Goal: Entertainment & Leisure: Consume media (video, audio)

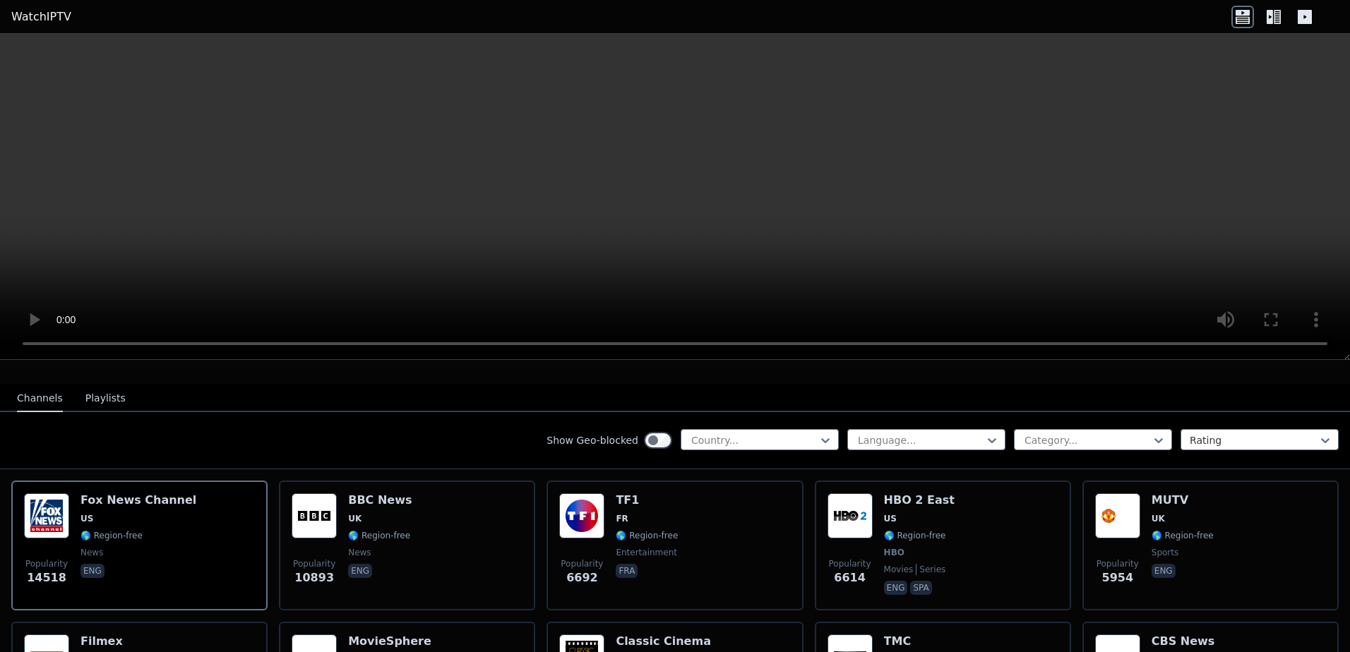
scroll to position [141, 0]
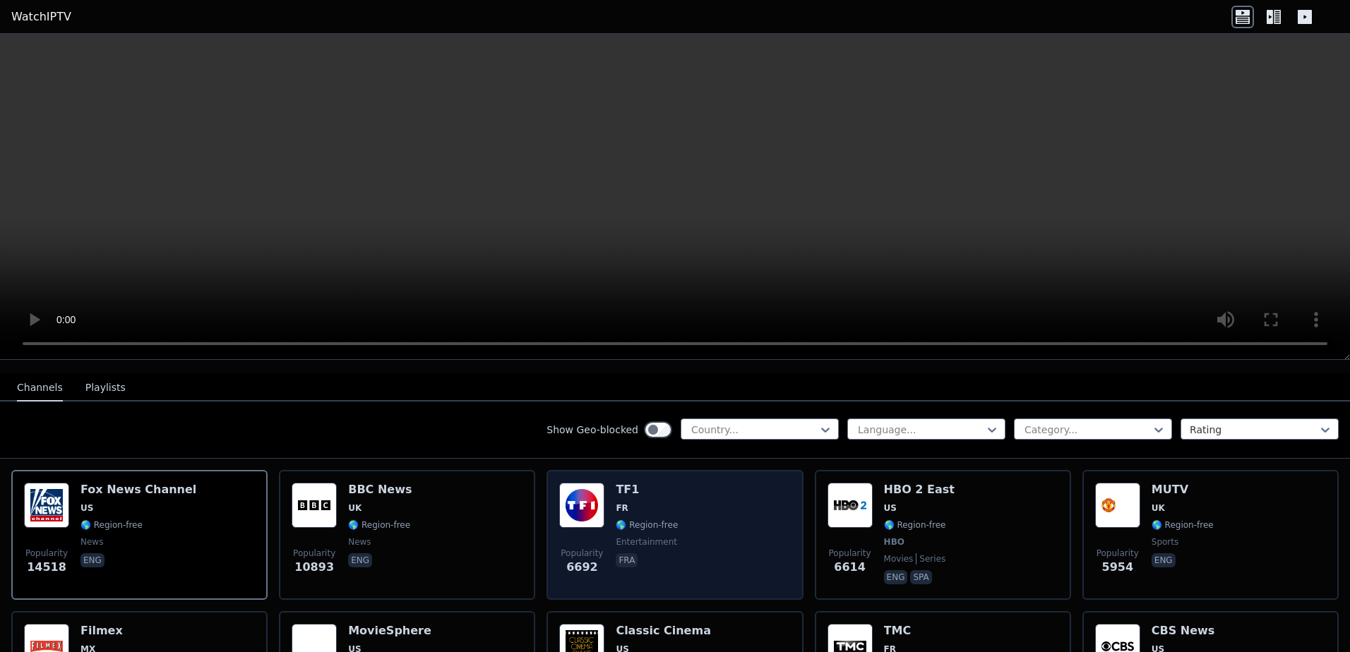
click at [648, 523] on div "TF1 FR 🌎 Region-free entertainment fra" at bounding box center [647, 535] width 62 height 104
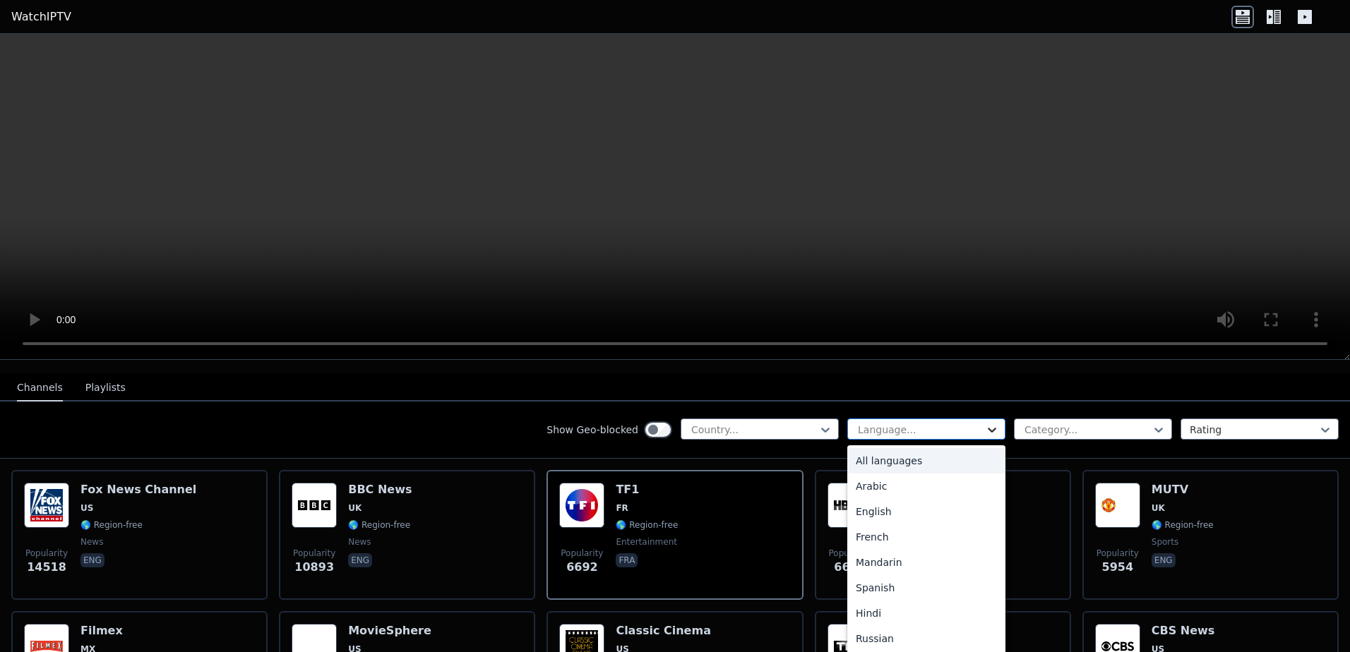
click at [985, 423] on icon at bounding box center [992, 430] width 14 height 14
click at [867, 524] on div "French" at bounding box center [926, 536] width 158 height 25
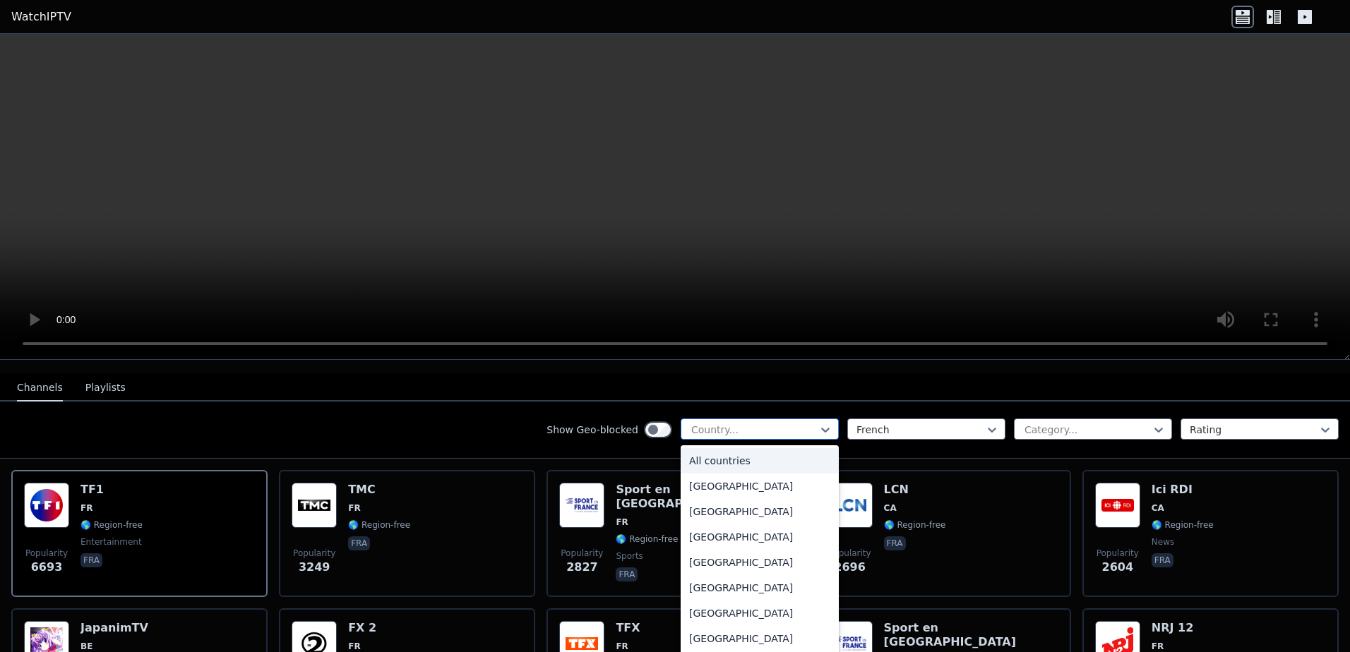
click at [768, 423] on div at bounding box center [754, 430] width 128 height 14
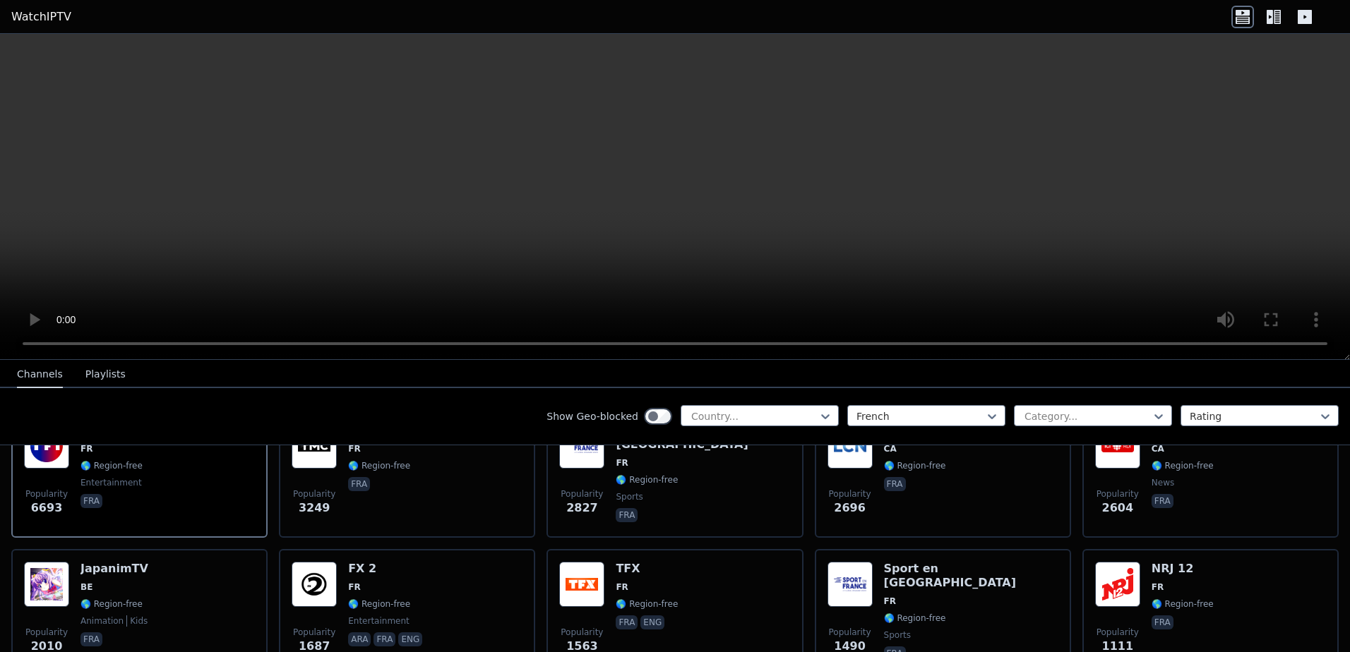
scroll to position [141, 0]
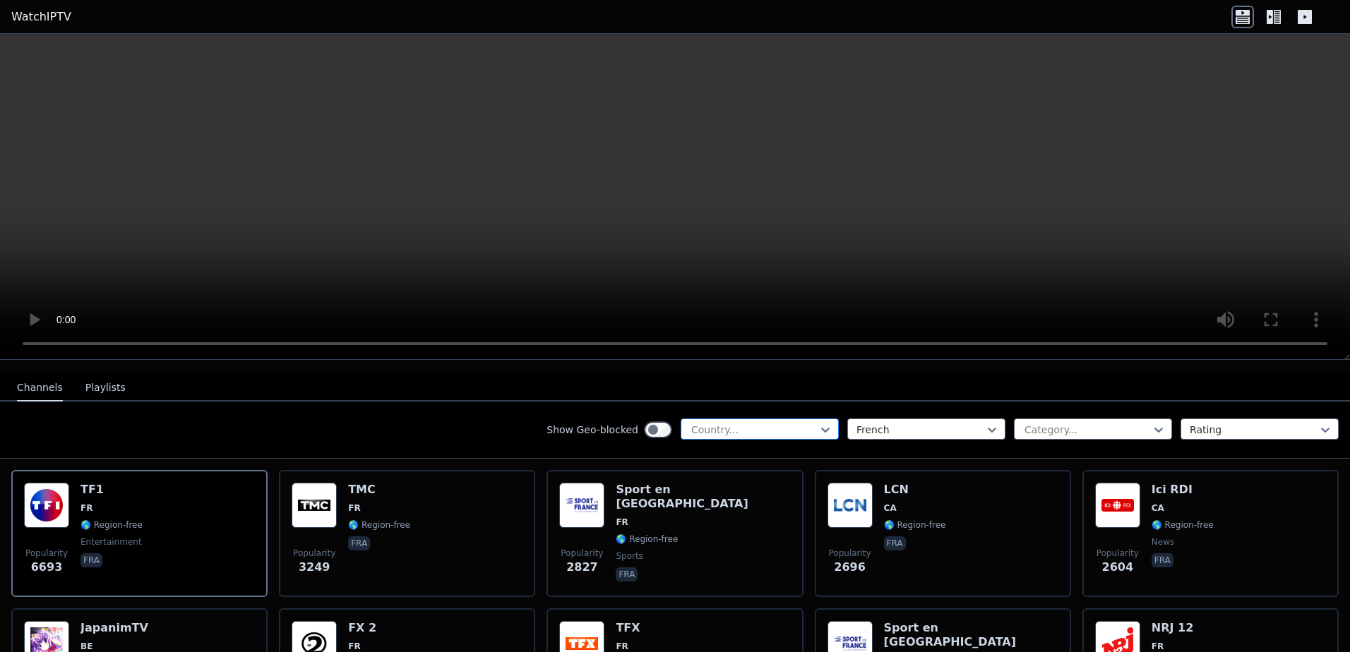
click at [786, 423] on div at bounding box center [754, 430] width 128 height 14
click at [392, 415] on div "Show Geo-blocked Country... French Category... Rating" at bounding box center [675, 430] width 1350 height 57
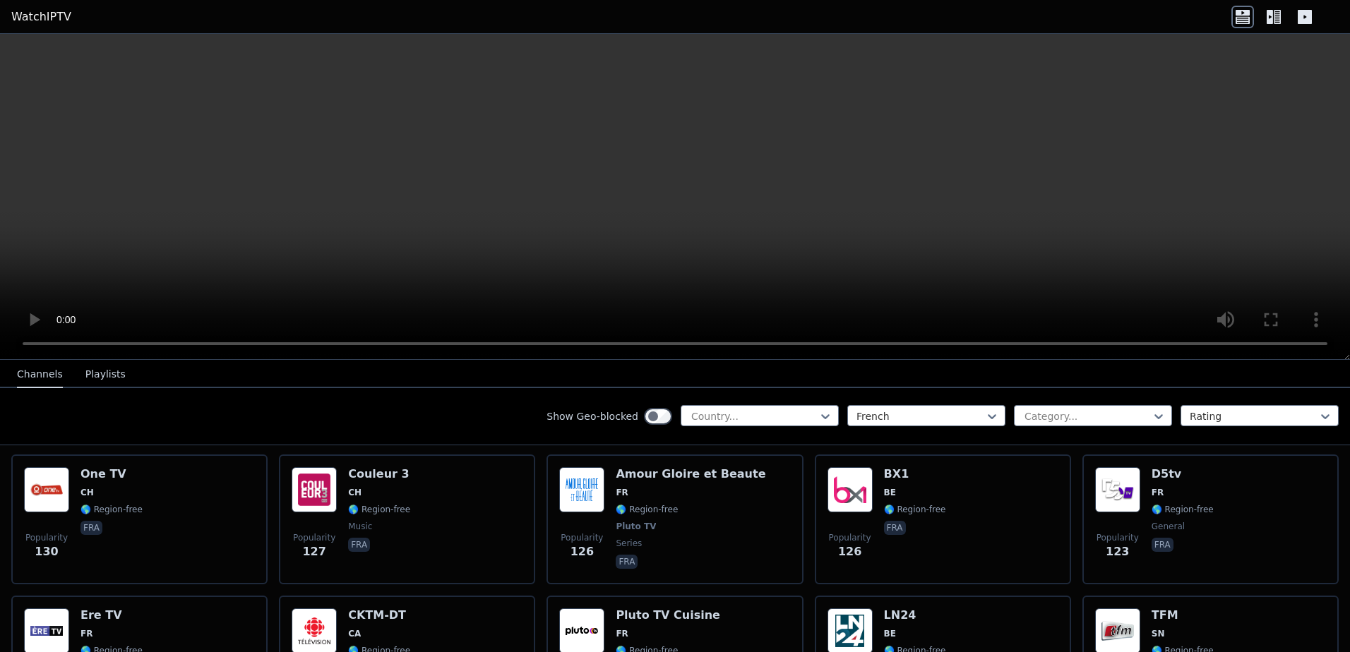
scroll to position [2047, 0]
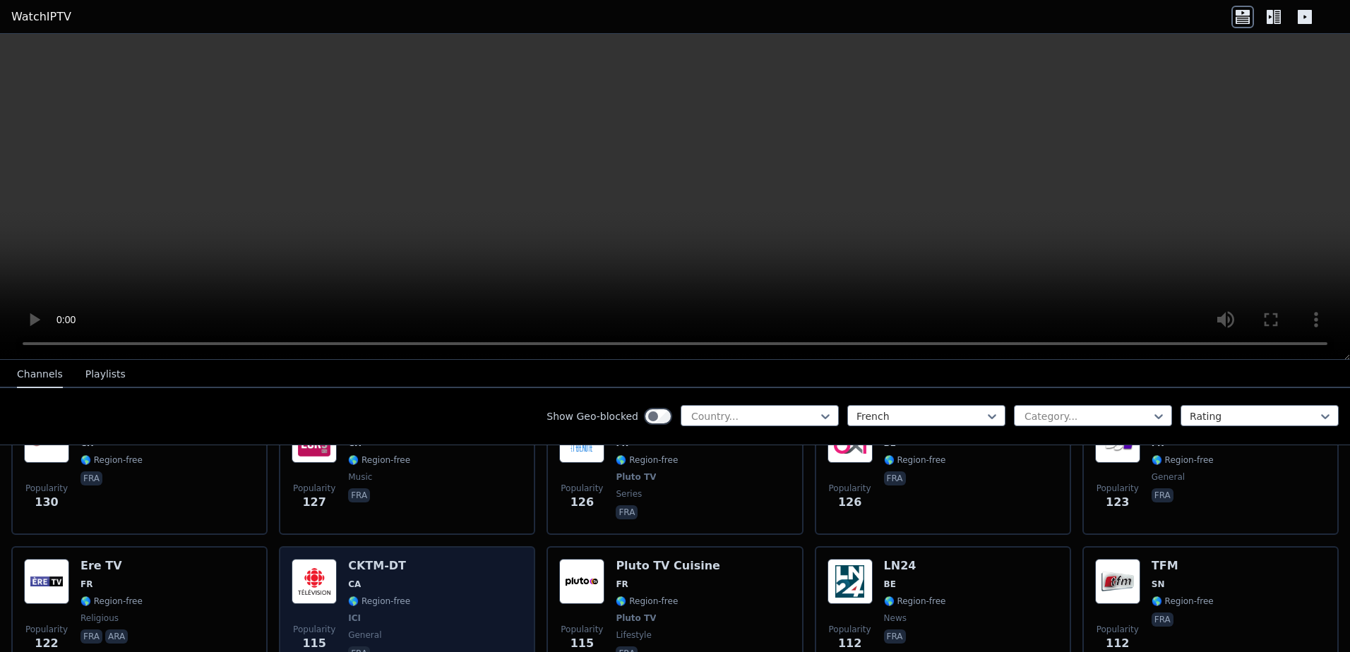
click at [316, 566] on img at bounding box center [314, 581] width 45 height 45
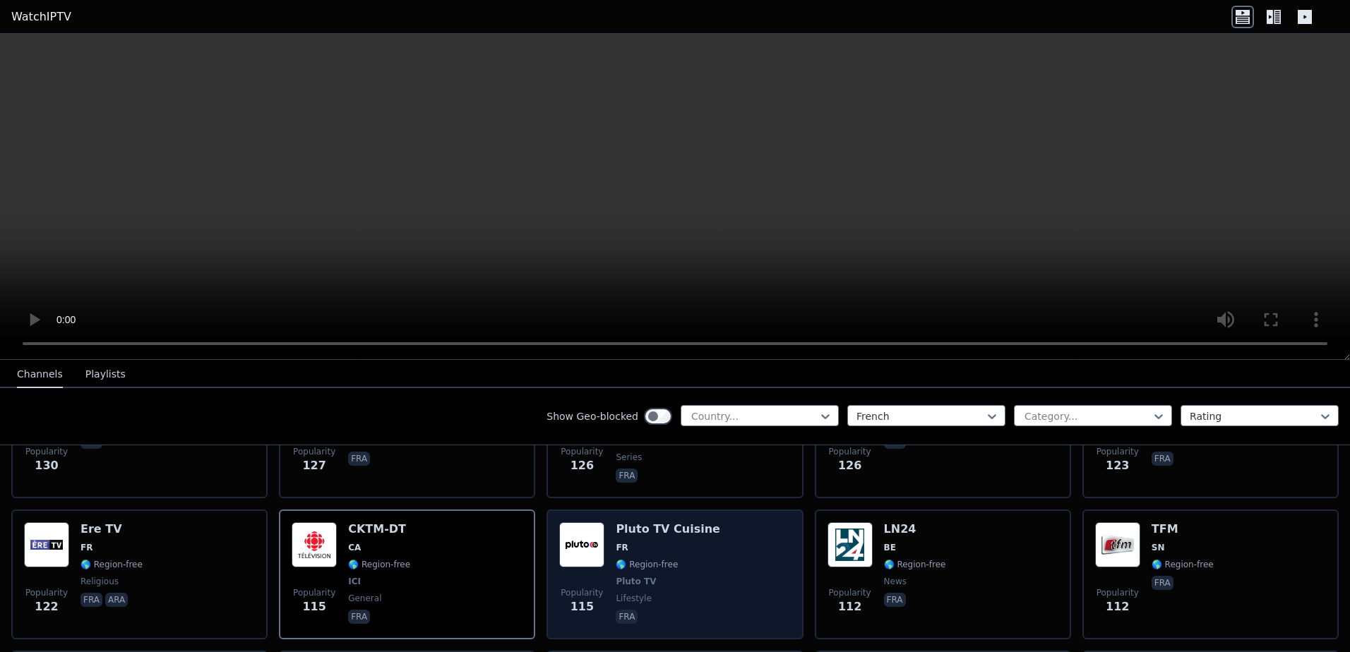
scroll to position [2118, 0]
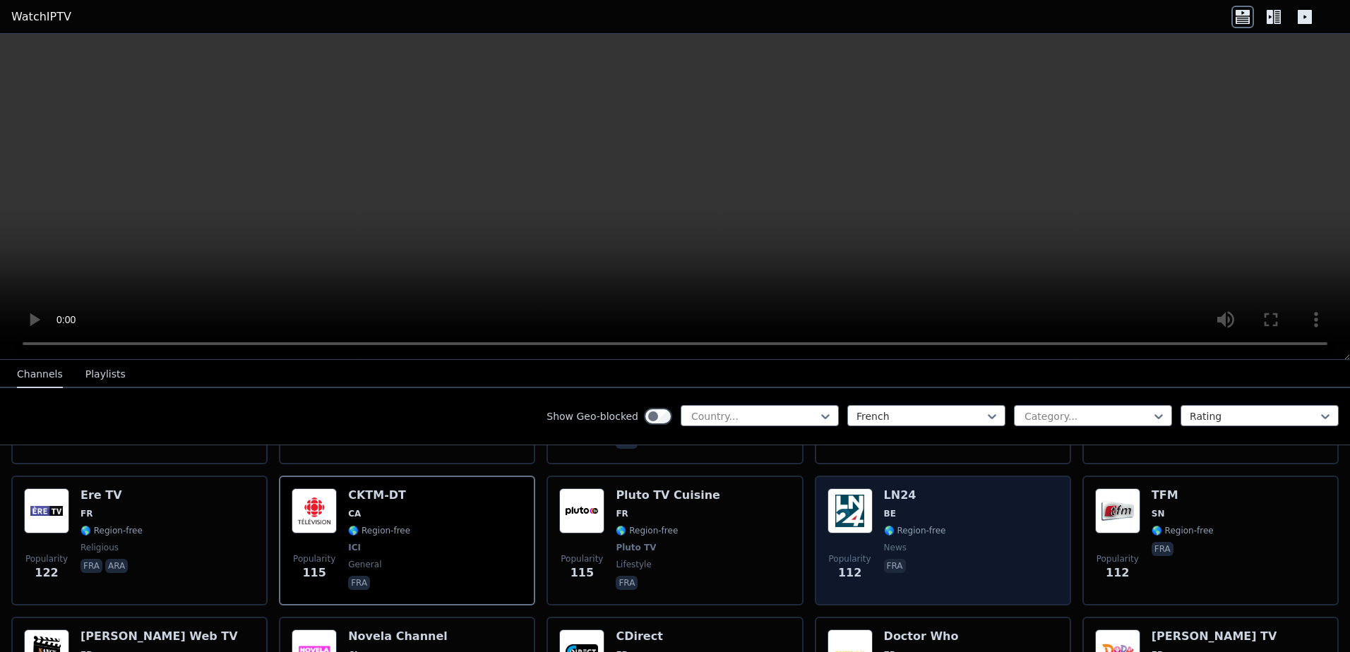
click at [841, 491] on img at bounding box center [849, 510] width 45 height 45
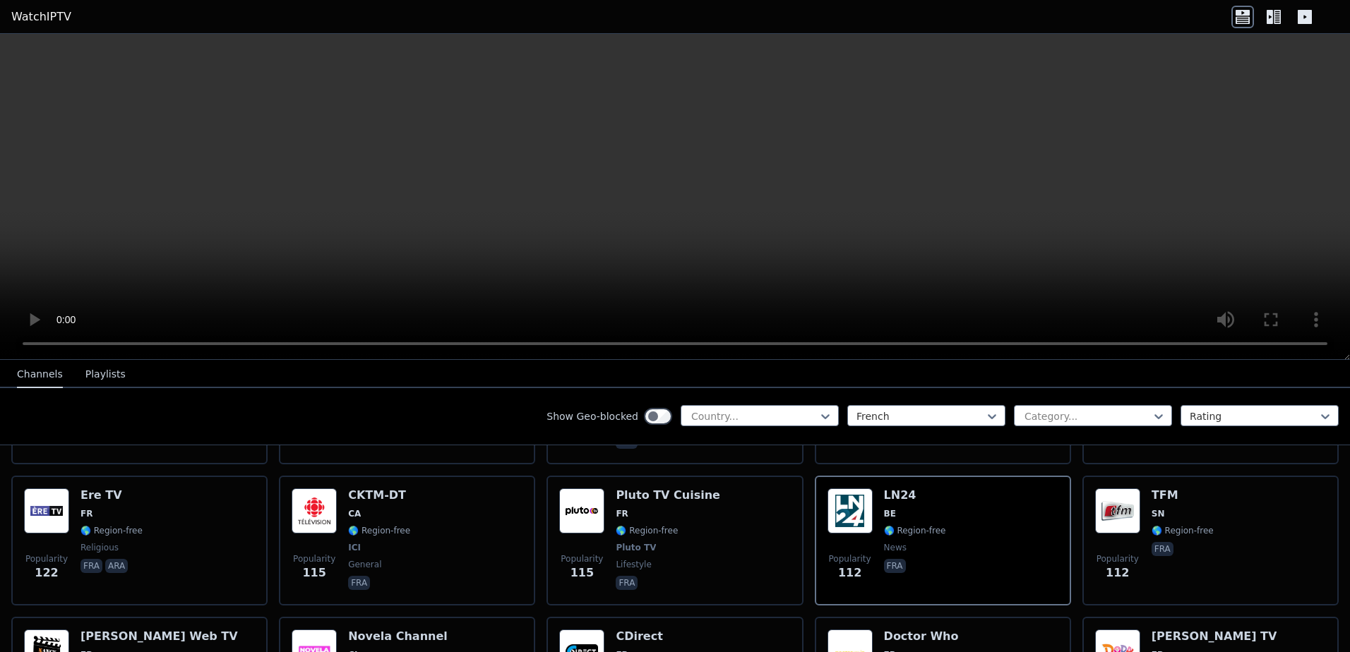
drag, startPoint x: 226, startPoint y: 3, endPoint x: 487, endPoint y: 410, distance: 483.9
click at [488, 409] on div "Show Geo-blocked Country... French Category... Rating" at bounding box center [675, 416] width 1350 height 57
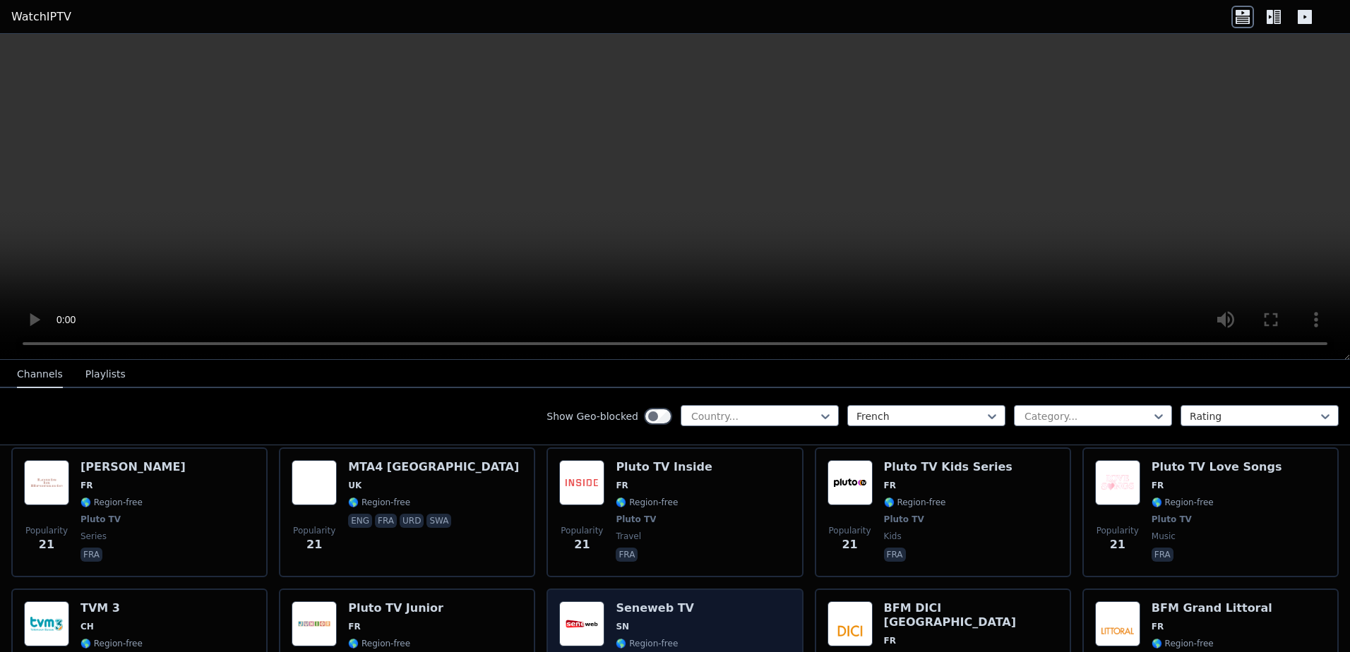
scroll to position [7041, 0]
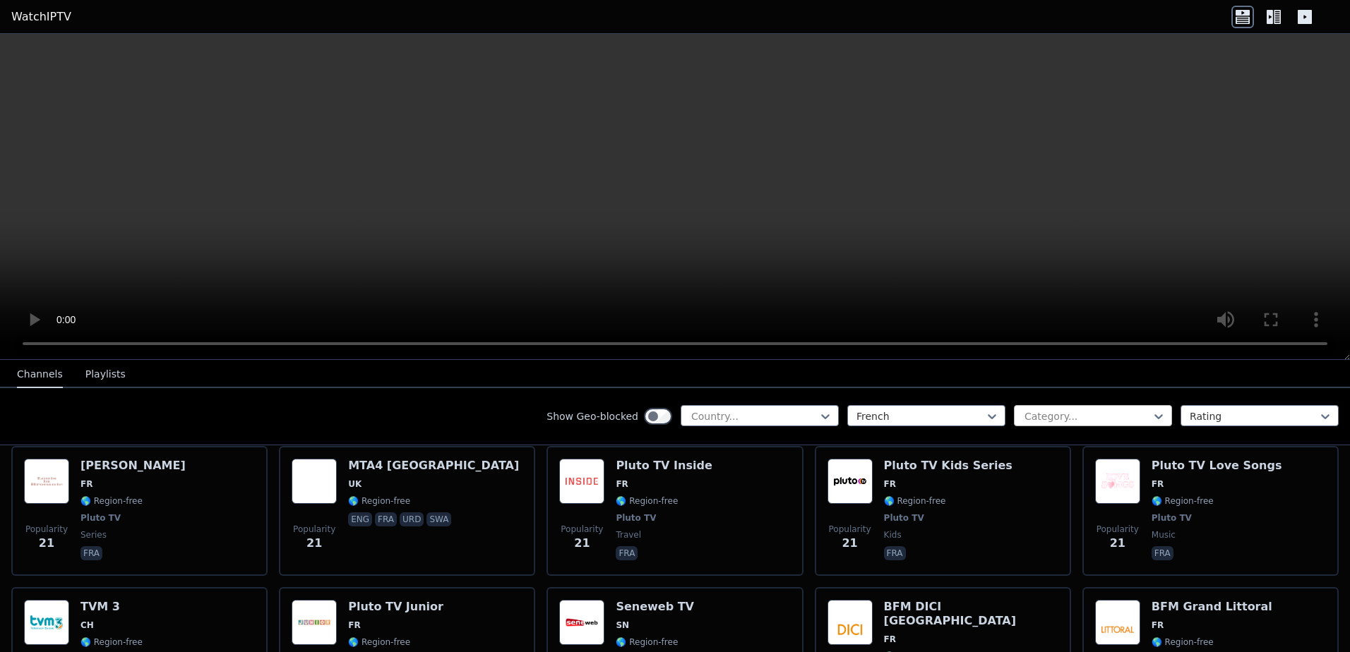
click at [1072, 417] on div at bounding box center [1087, 416] width 128 height 14
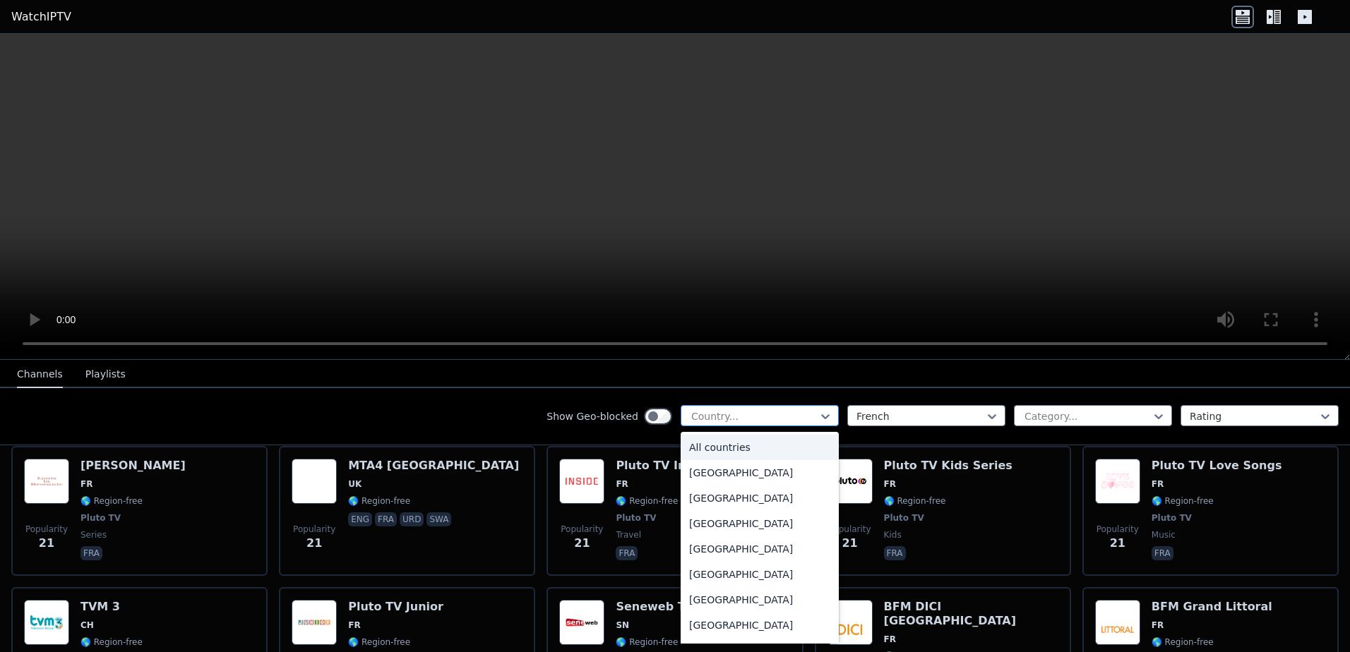
click at [741, 417] on div at bounding box center [754, 416] width 128 height 14
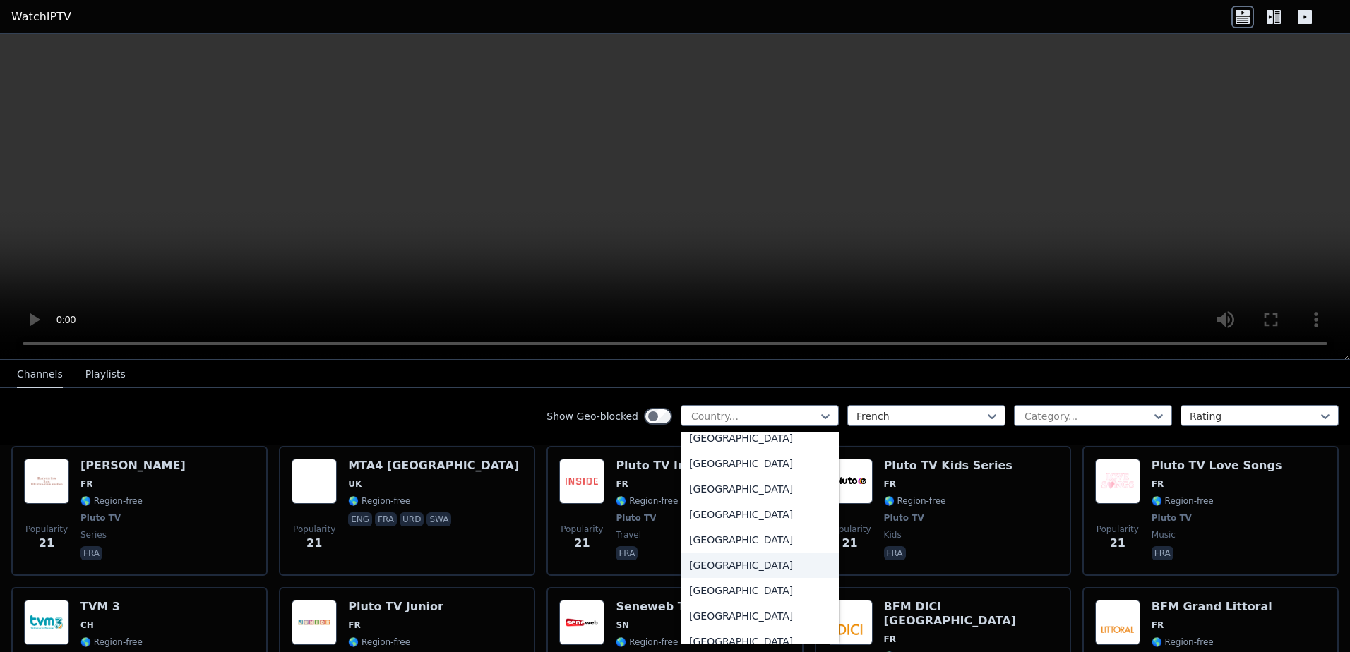
scroll to position [1553, 0]
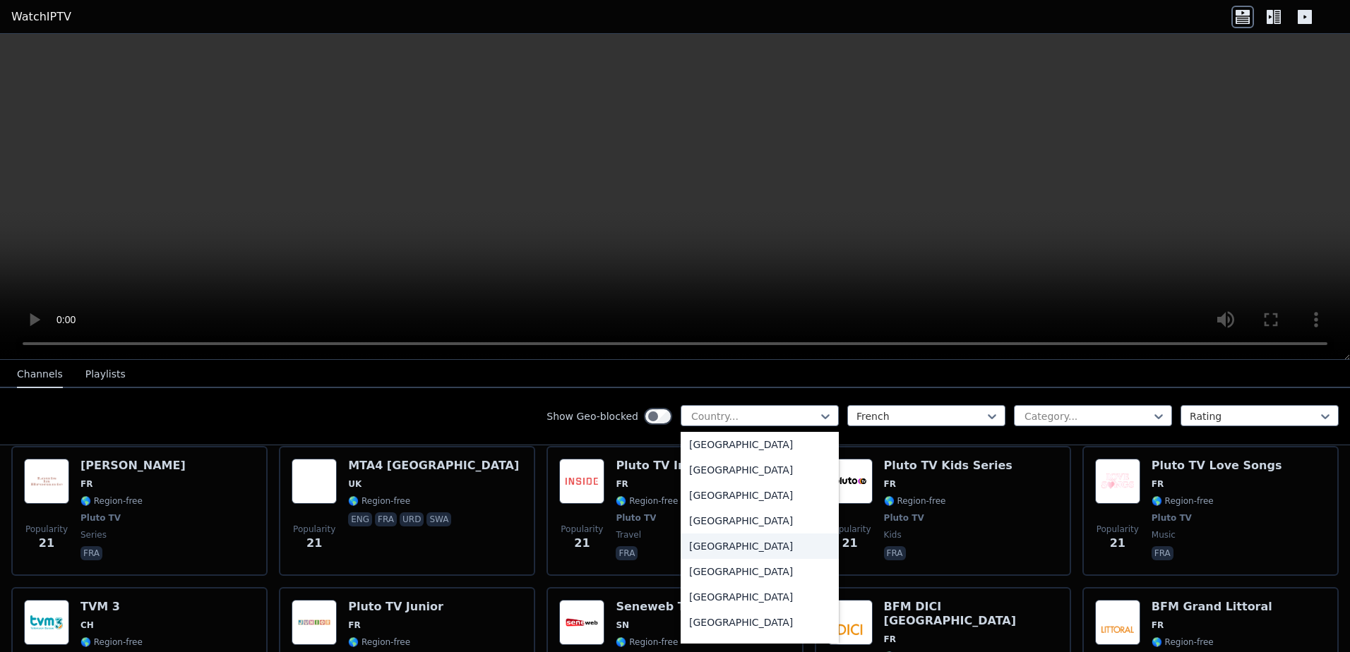
click at [700, 558] on div "[GEOGRAPHIC_DATA]" at bounding box center [760, 546] width 158 height 25
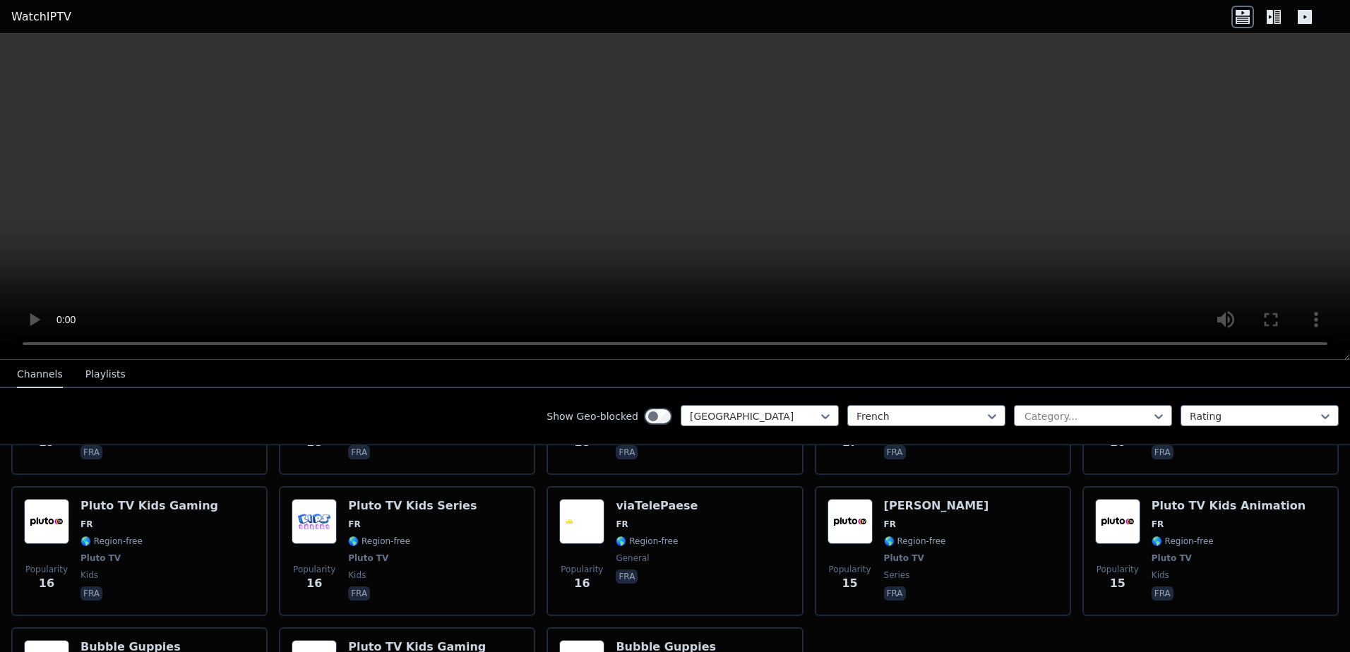
scroll to position [4508, 0]
